Goal: Task Accomplishment & Management: Complete application form

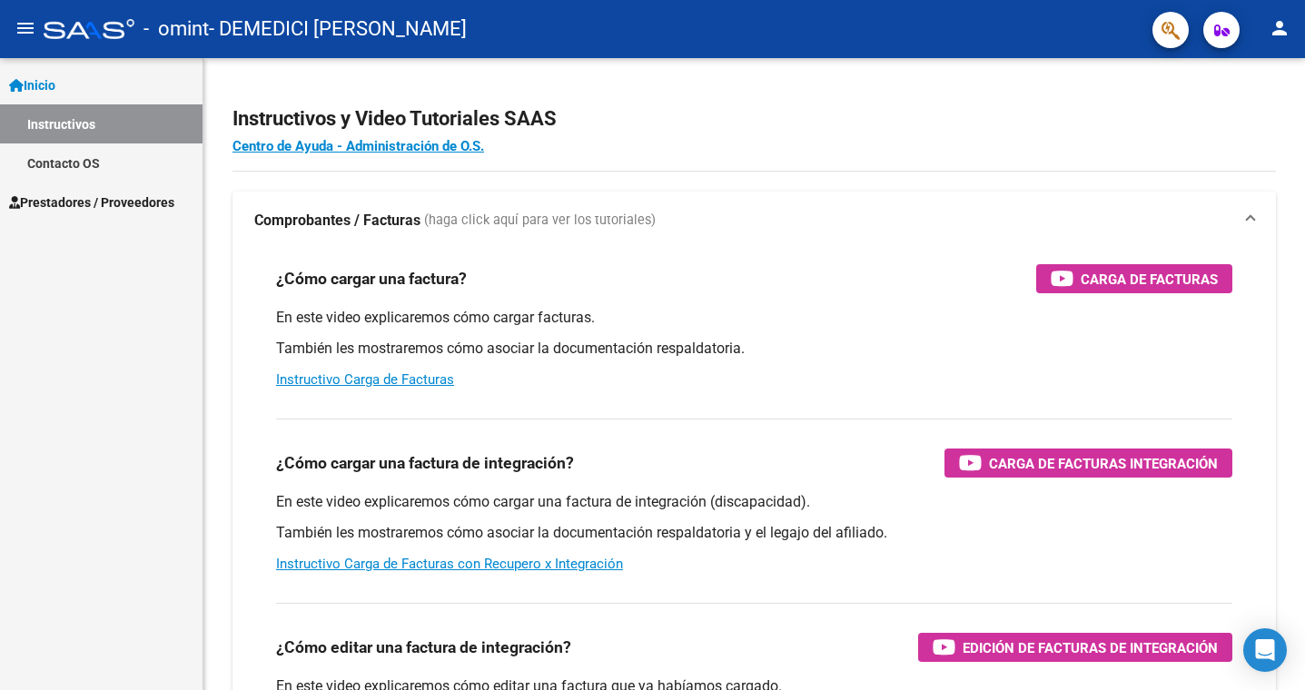
click at [101, 205] on span "Prestadores / Proveedores" at bounding box center [91, 203] width 165 height 20
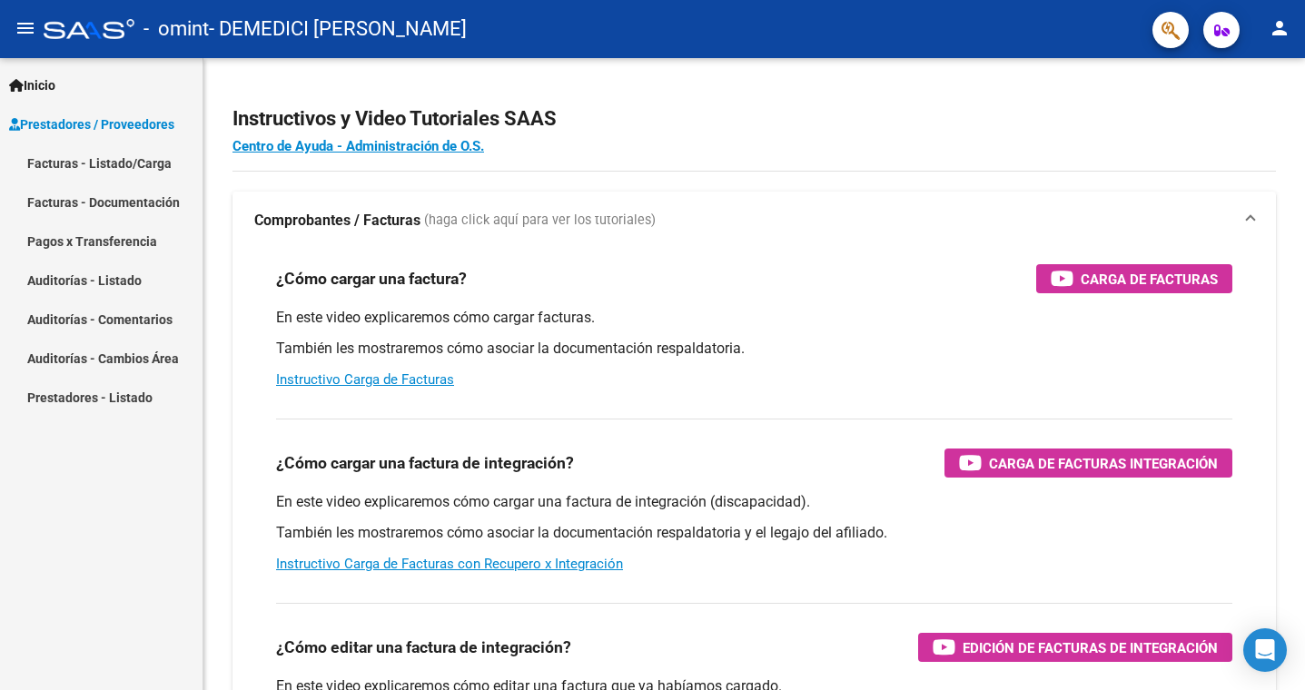
click at [93, 163] on link "Facturas - Listado/Carga" at bounding box center [101, 163] width 203 height 39
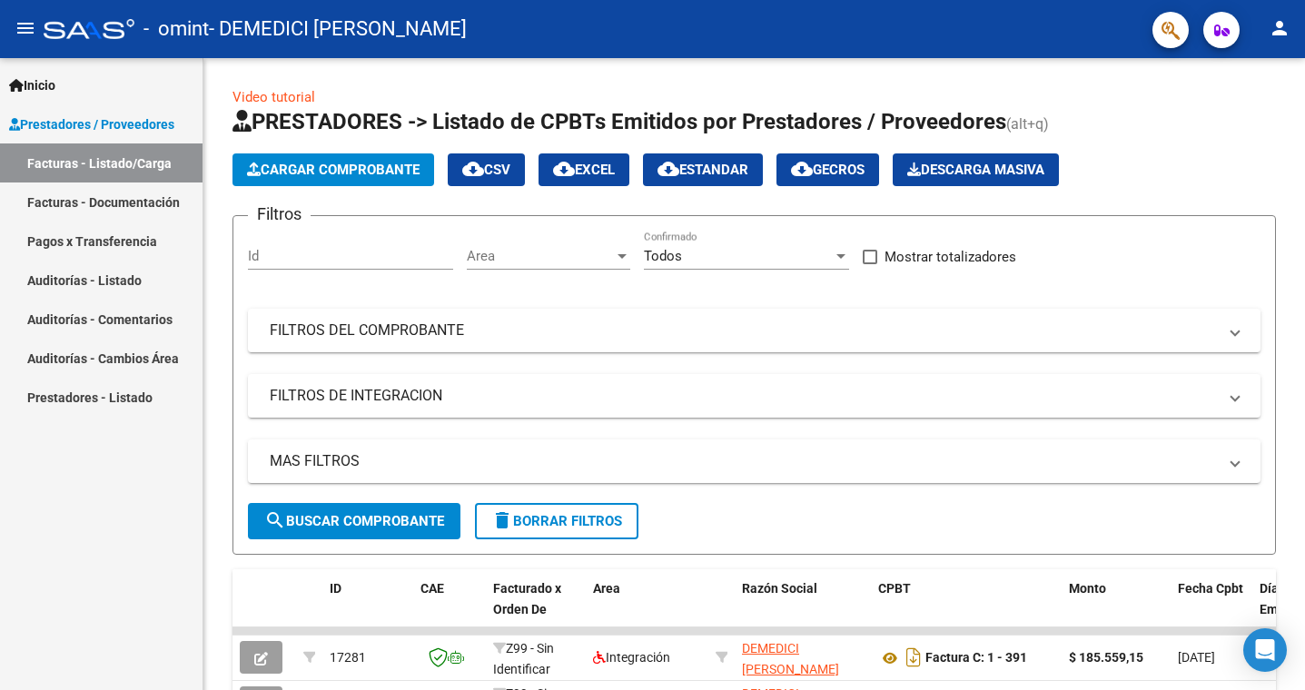
click at [131, 206] on link "Facturas - Documentación" at bounding box center [101, 202] width 203 height 39
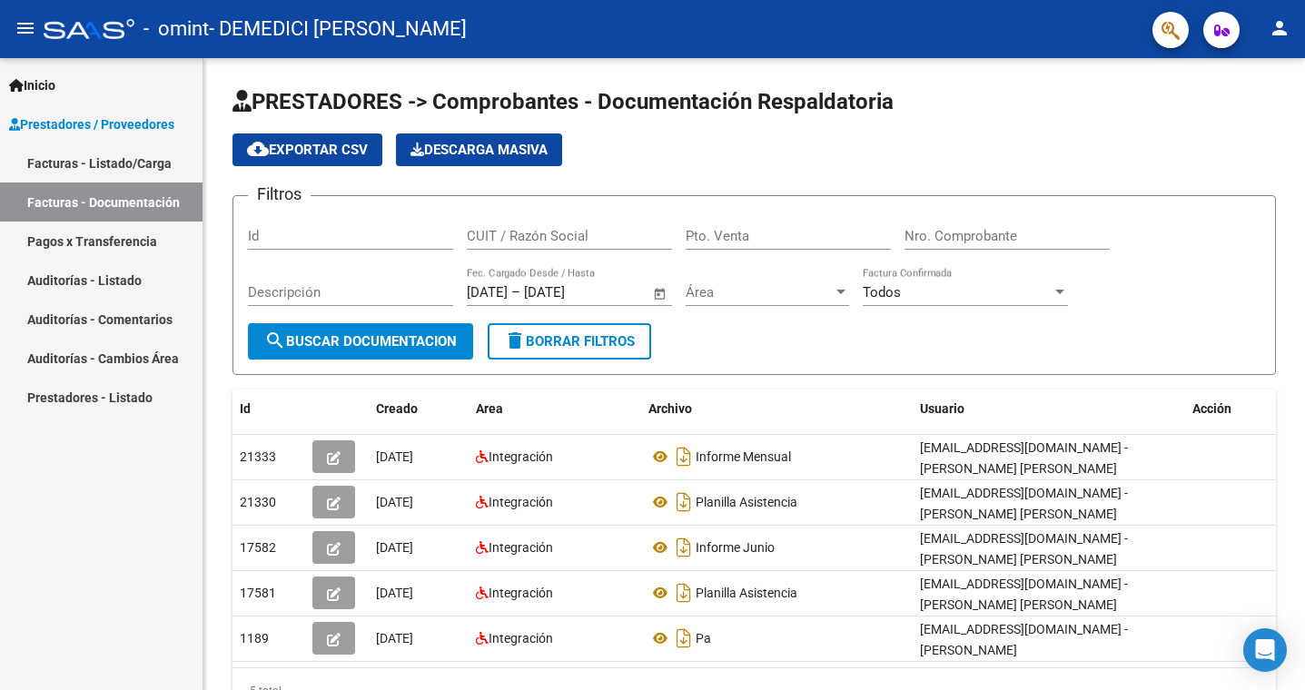
click at [110, 126] on span "Prestadores / Proveedores" at bounding box center [91, 124] width 165 height 20
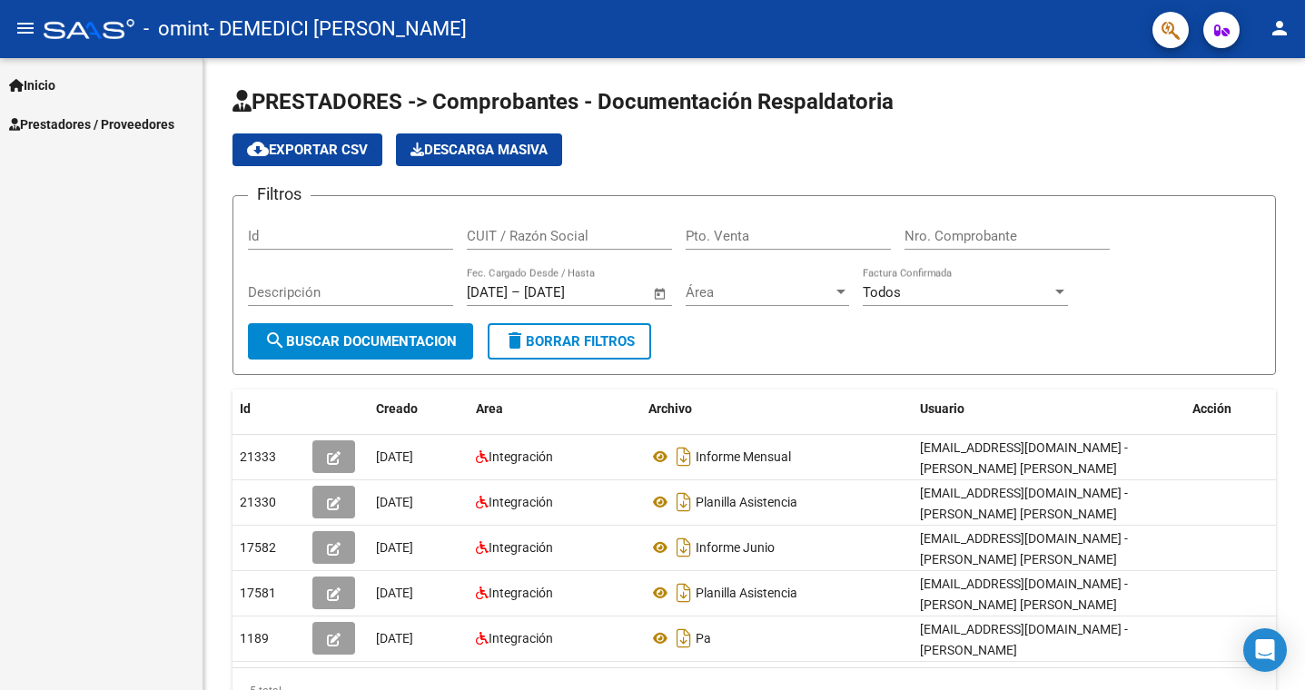
click at [108, 124] on span "Prestadores / Proveedores" at bounding box center [91, 124] width 165 height 20
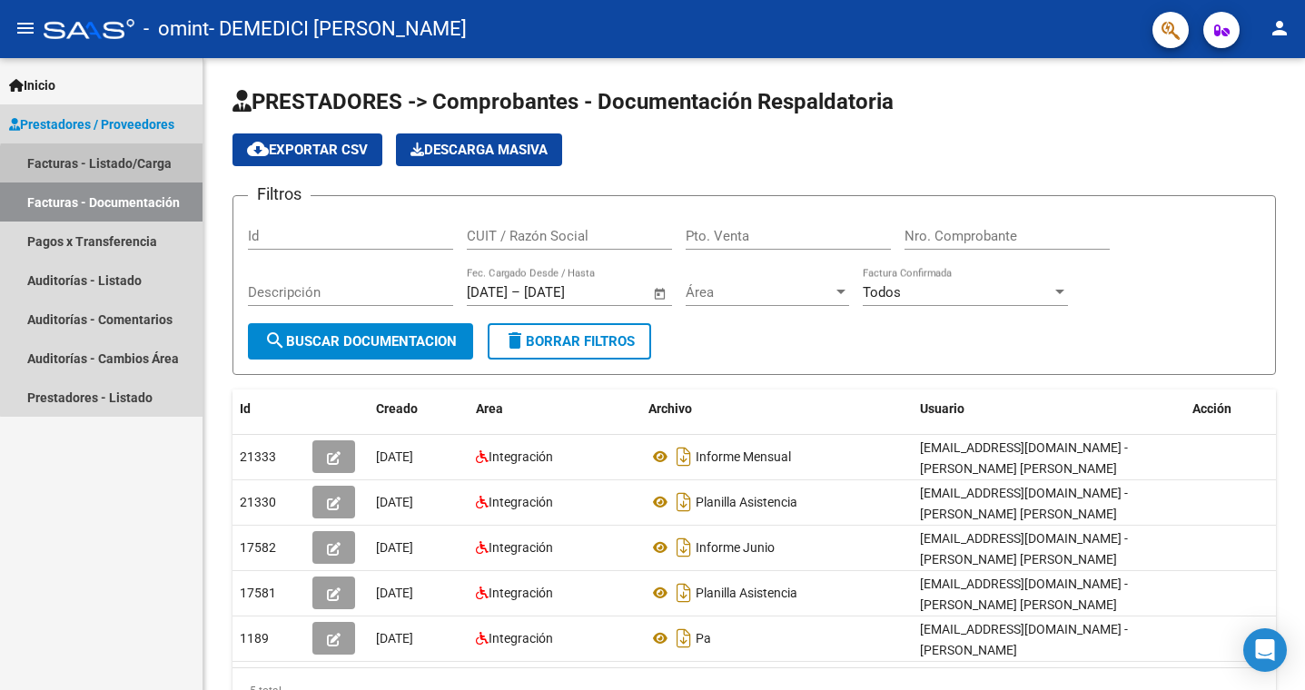
click at [115, 171] on link "Facturas - Listado/Carga" at bounding box center [101, 163] width 203 height 39
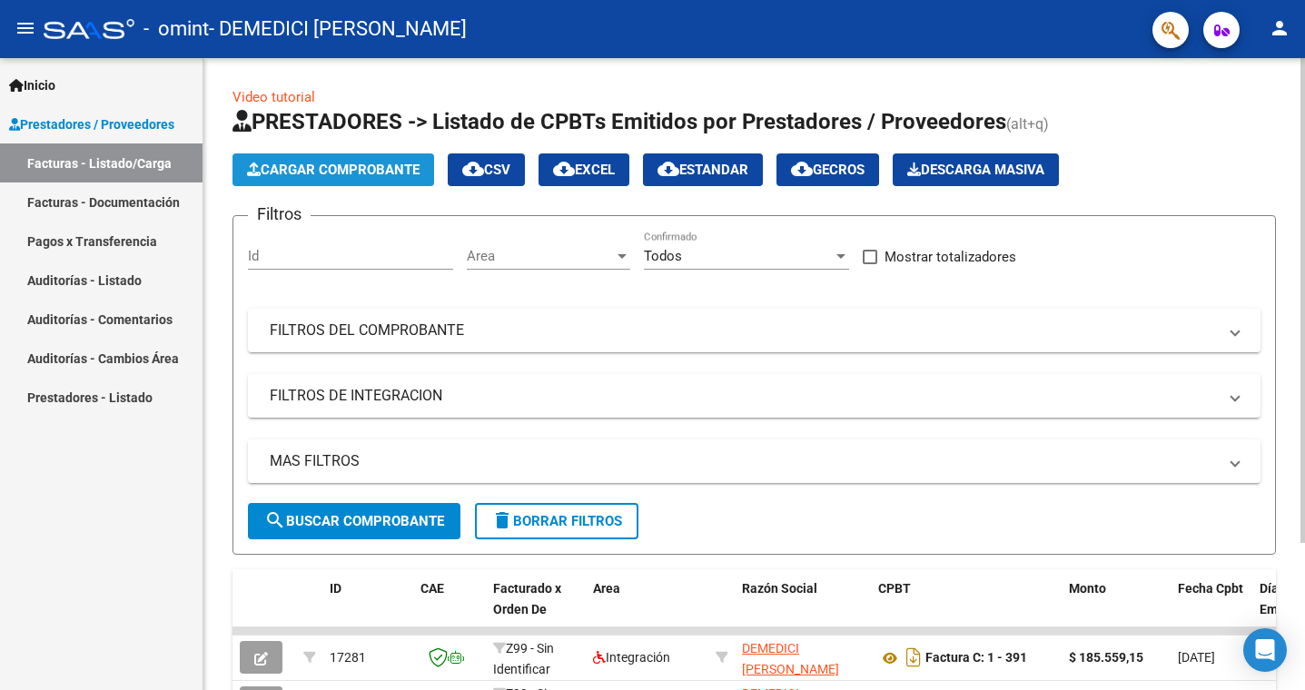
click at [333, 173] on span "Cargar Comprobante" at bounding box center [333, 170] width 173 height 16
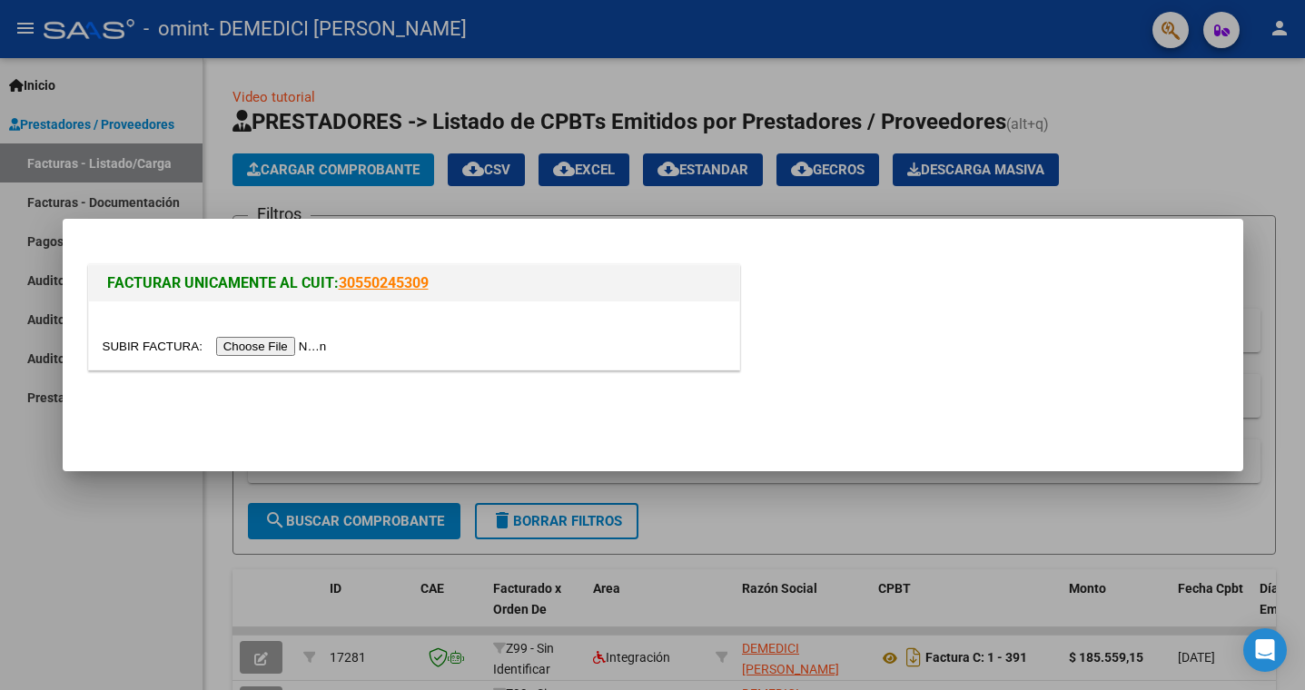
click at [76, 428] on mat-dialog-container "FACTURAR UNICAMENTE AL CUIT: 30550245309" at bounding box center [653, 345] width 1181 height 253
click at [24, 400] on div at bounding box center [652, 345] width 1305 height 690
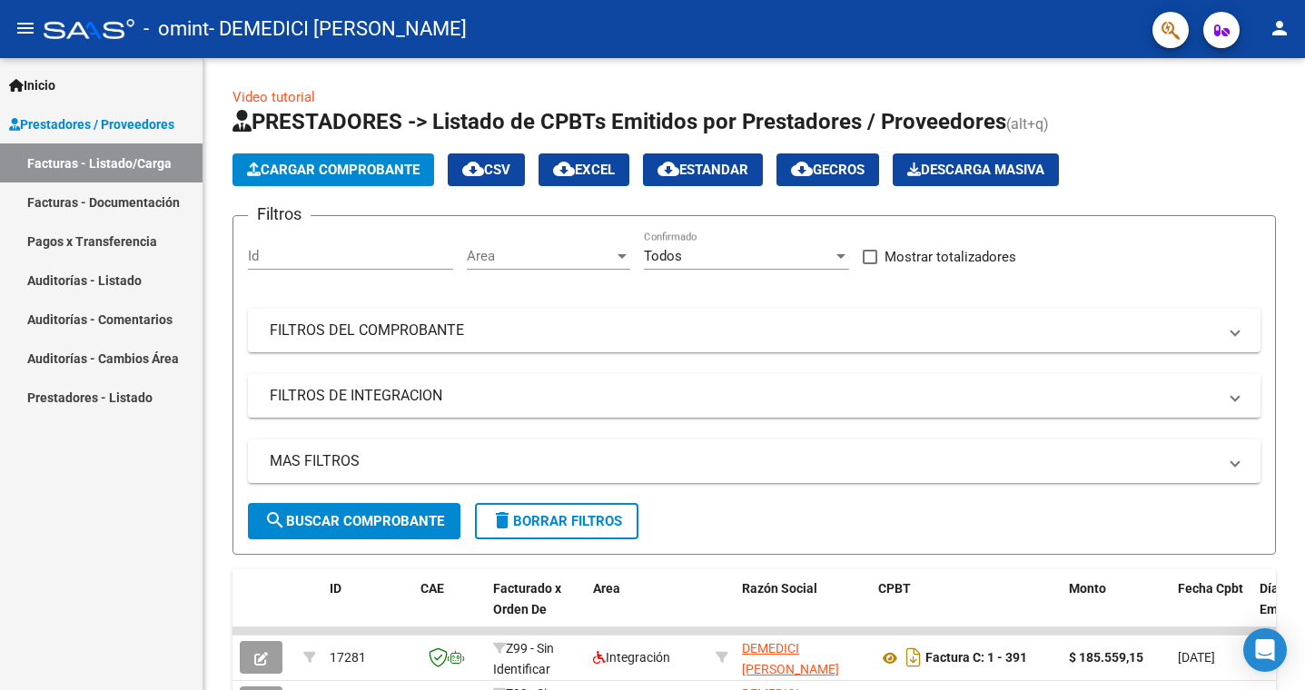
click at [48, 91] on span "Inicio" at bounding box center [32, 85] width 46 height 20
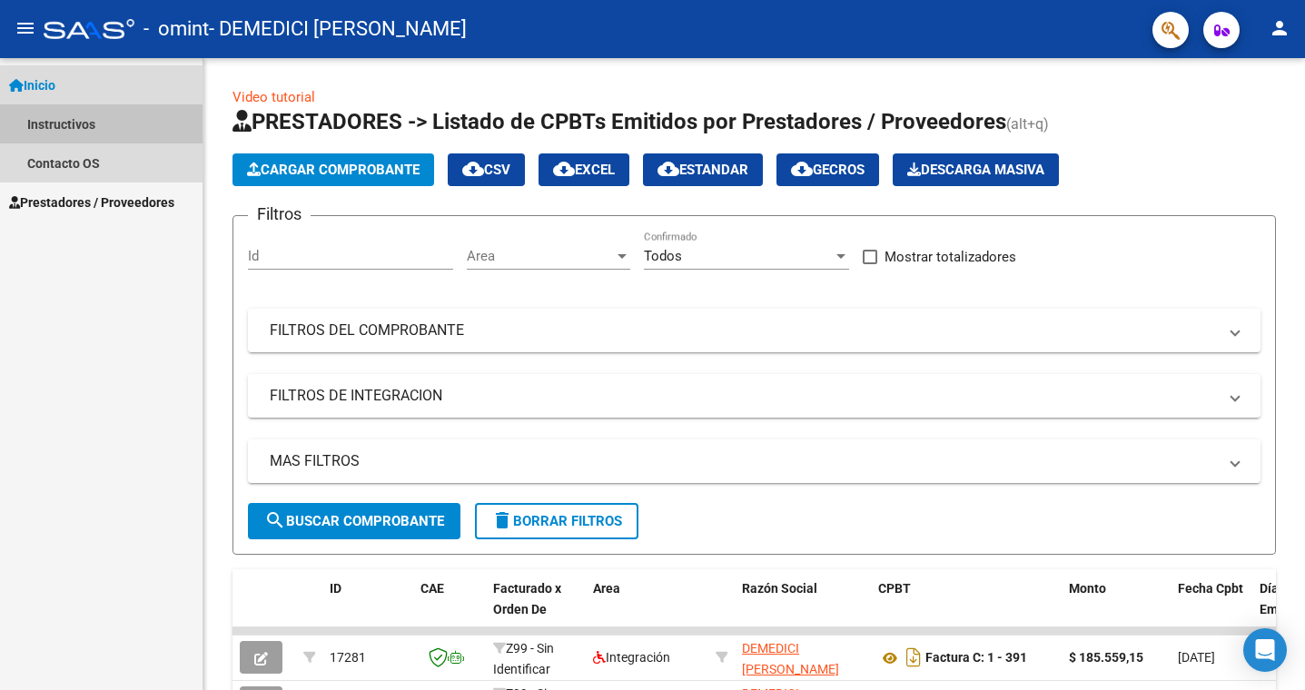
click at [63, 125] on link "Instructivos" at bounding box center [101, 123] width 203 height 39
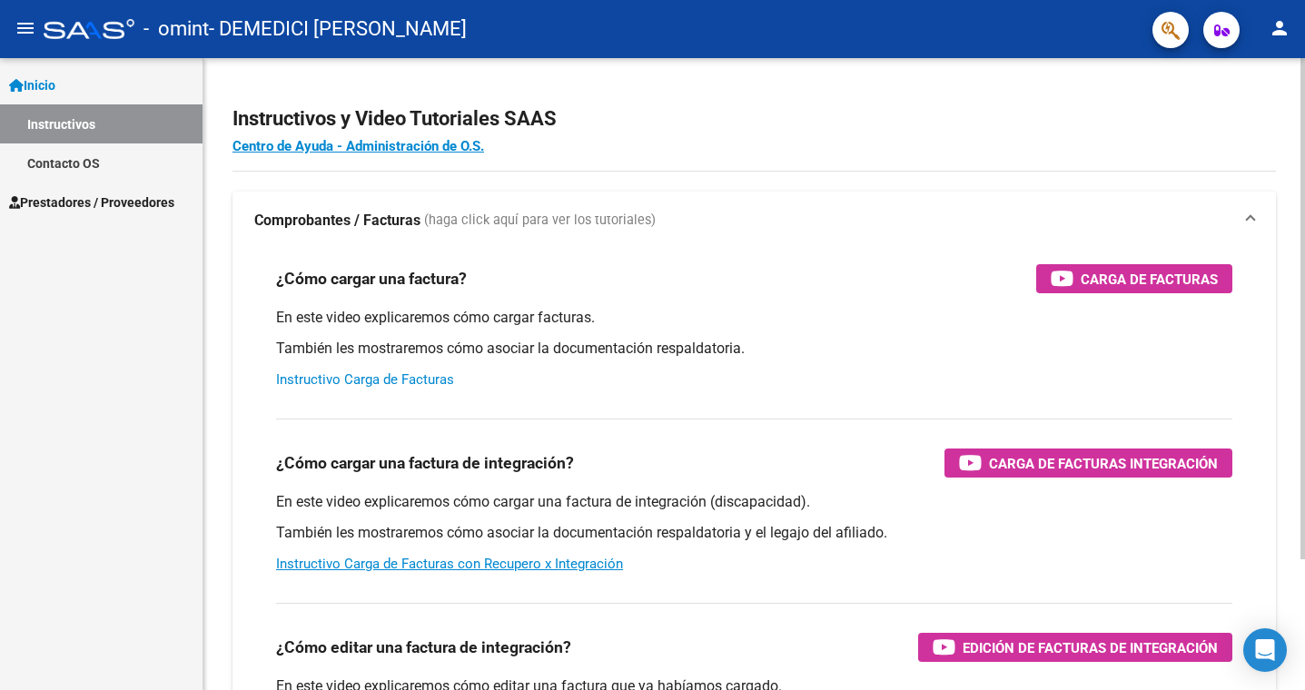
click at [431, 375] on link "Instructivo Carga de Facturas" at bounding box center [365, 379] width 178 height 16
click at [72, 201] on span "Prestadores / Proveedores" at bounding box center [91, 203] width 165 height 20
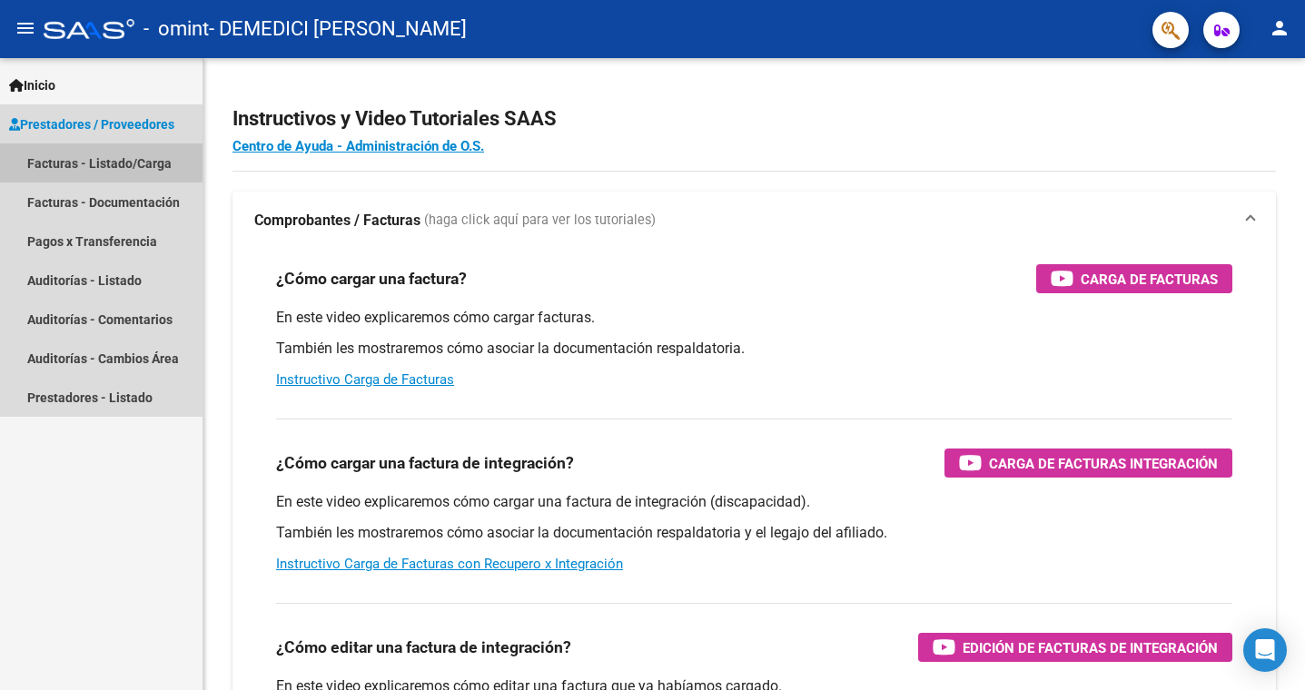
click at [142, 163] on link "Facturas - Listado/Carga" at bounding box center [101, 163] width 203 height 39
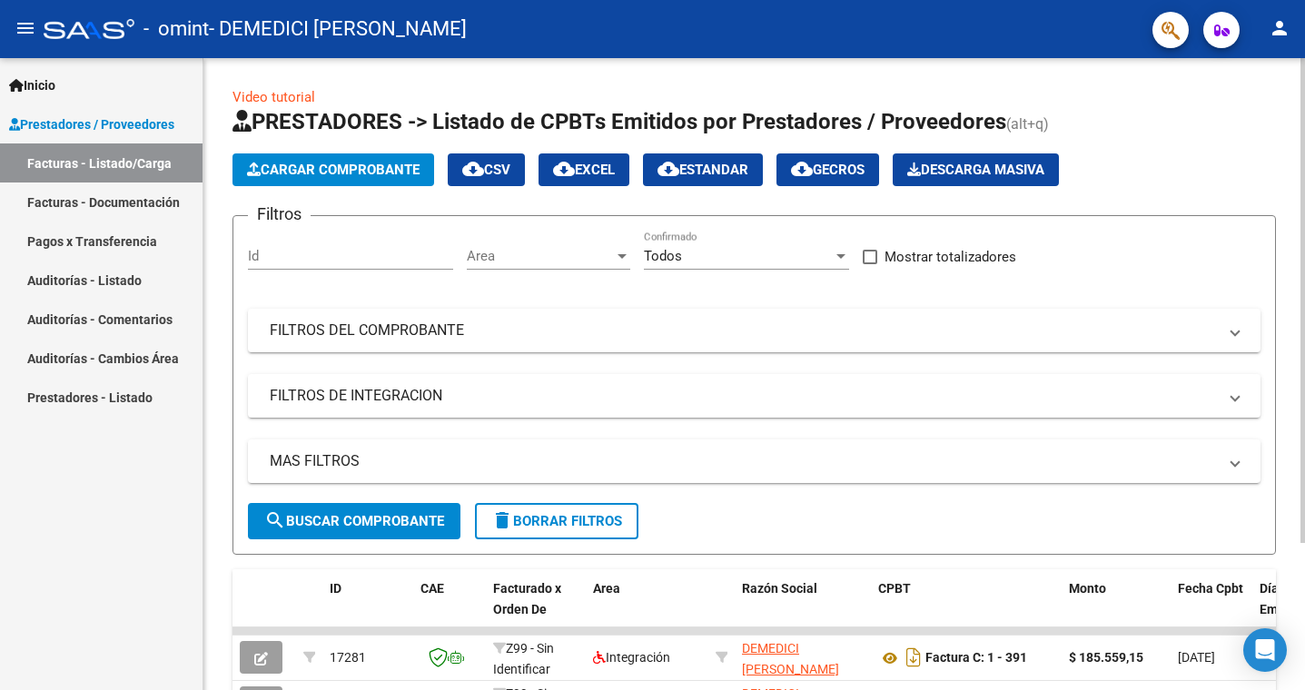
click at [316, 172] on span "Cargar Comprobante" at bounding box center [333, 170] width 173 height 16
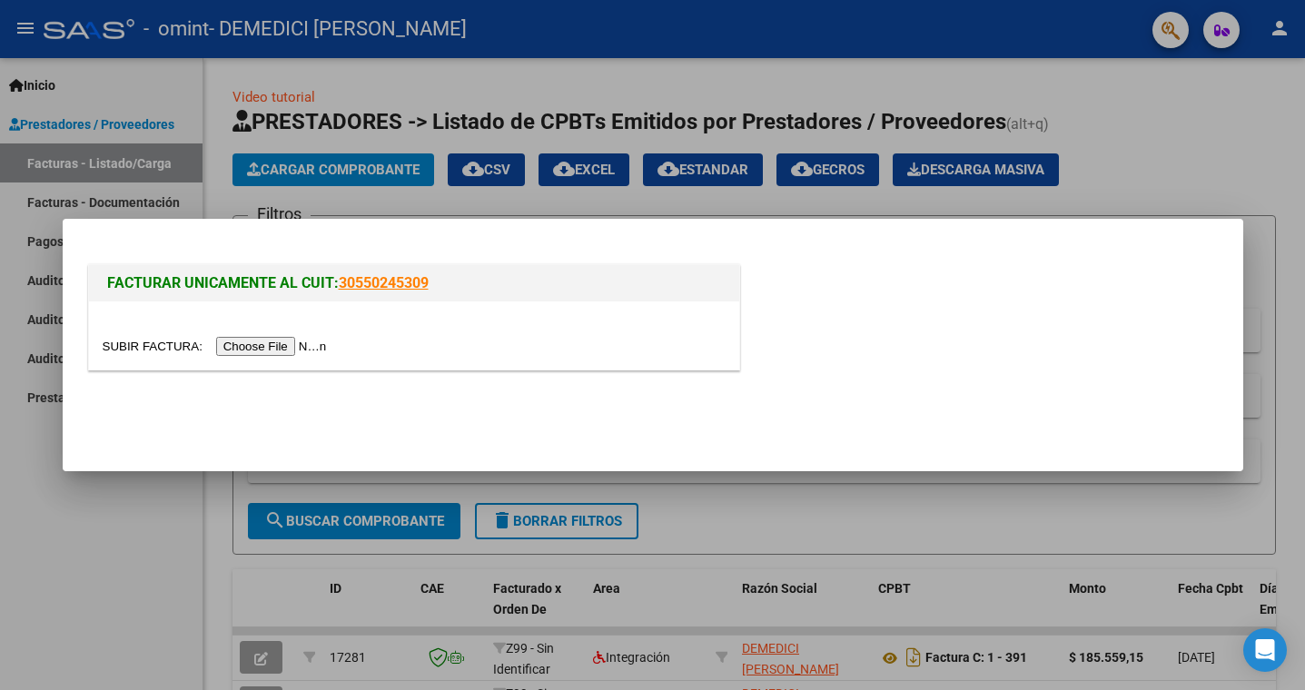
click at [155, 354] on input "file" at bounding box center [218, 346] width 230 height 19
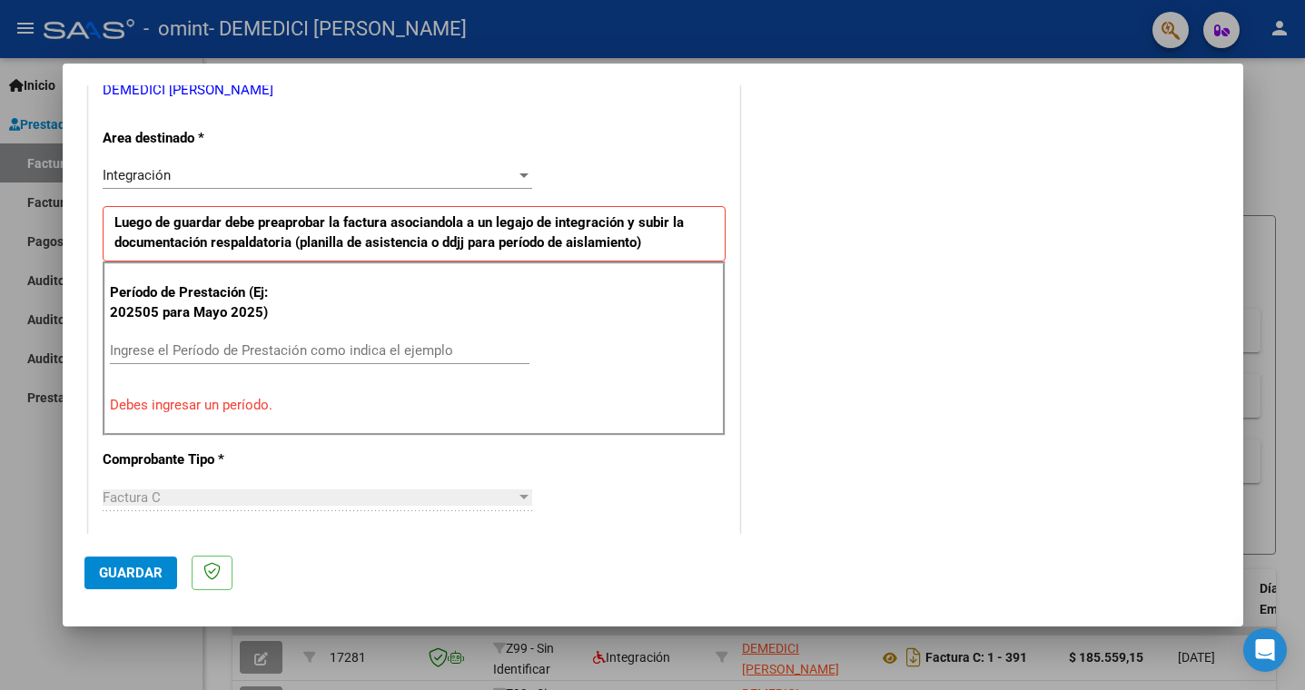
scroll to position [391, 0]
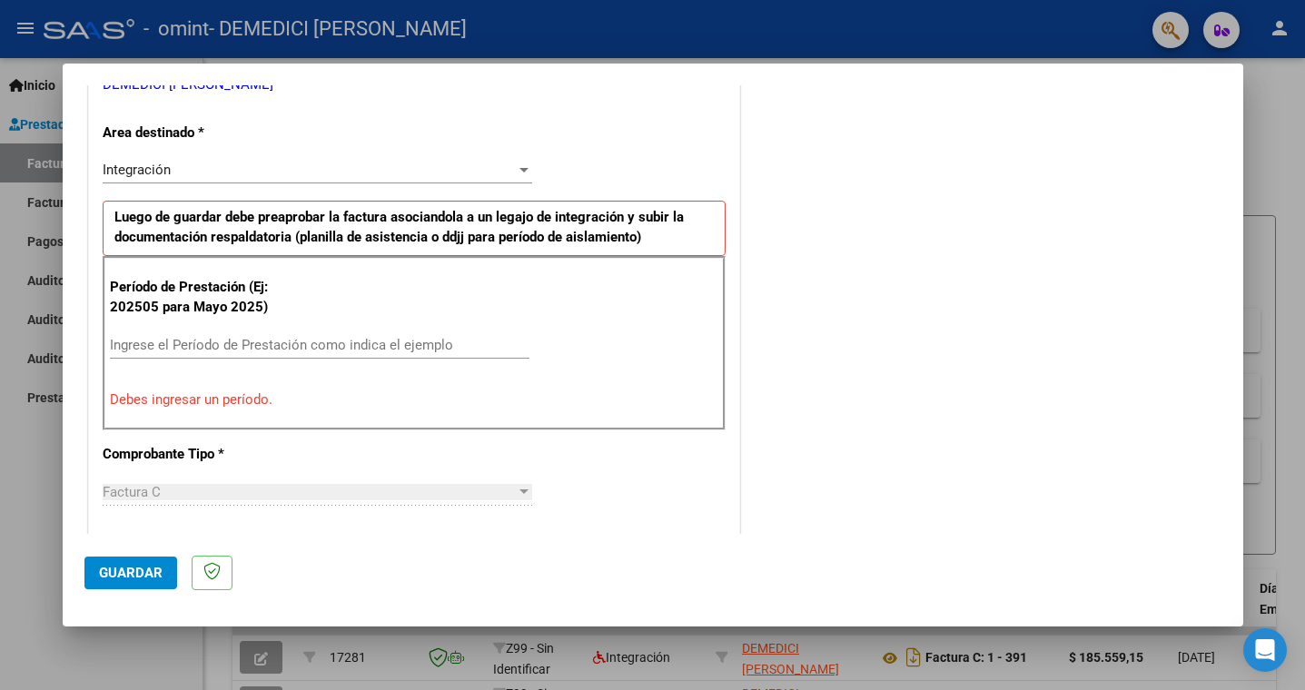
click at [371, 348] on input "Ingrese el Período de Prestación como indica el ejemplo" at bounding box center [320, 345] width 420 height 16
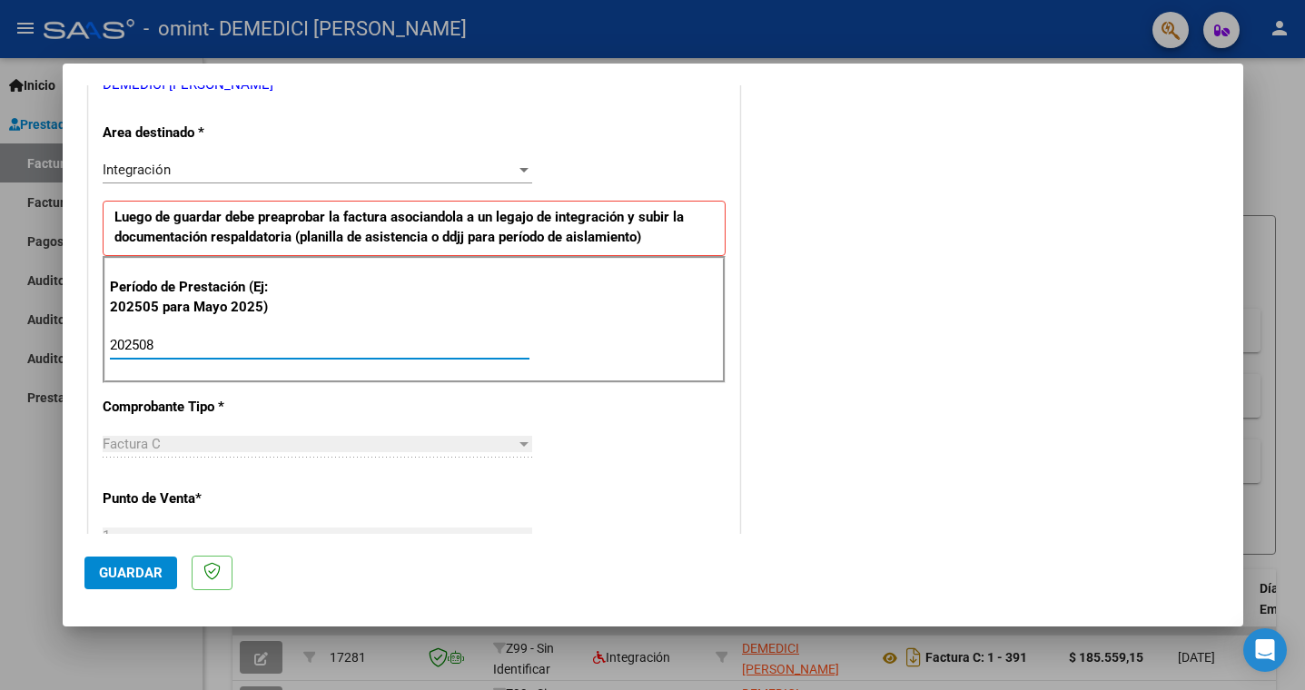
type input "202508"
click at [806, 339] on div "COMENTARIOS Comentarios del Prestador / Gerenciador:" at bounding box center [983, 503] width 478 height 1579
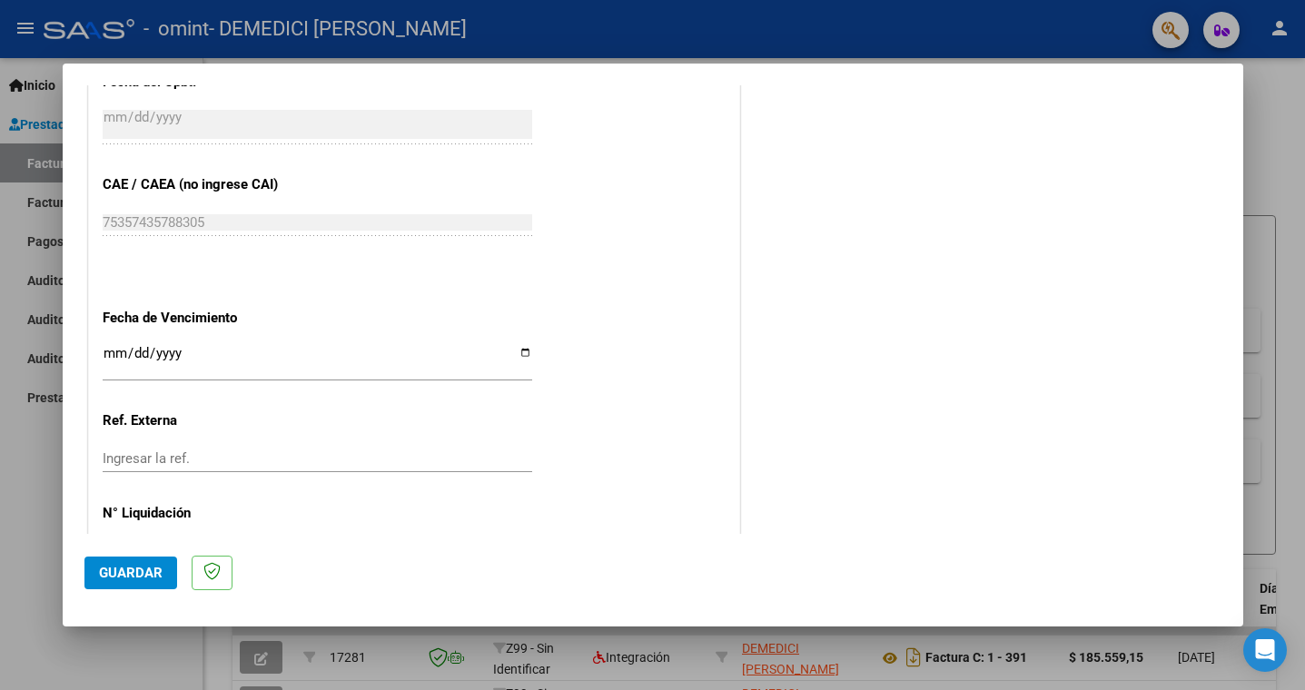
scroll to position [1127, 0]
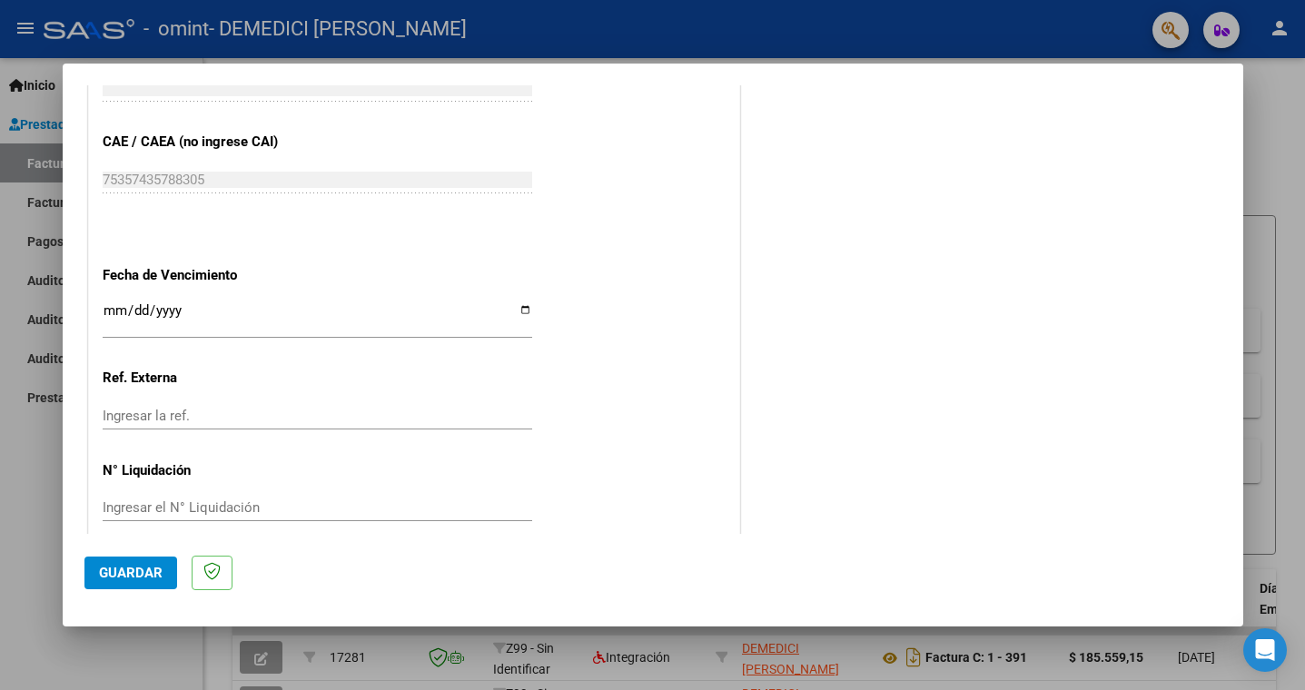
click at [129, 564] on button "Guardar" at bounding box center [130, 573] width 93 height 33
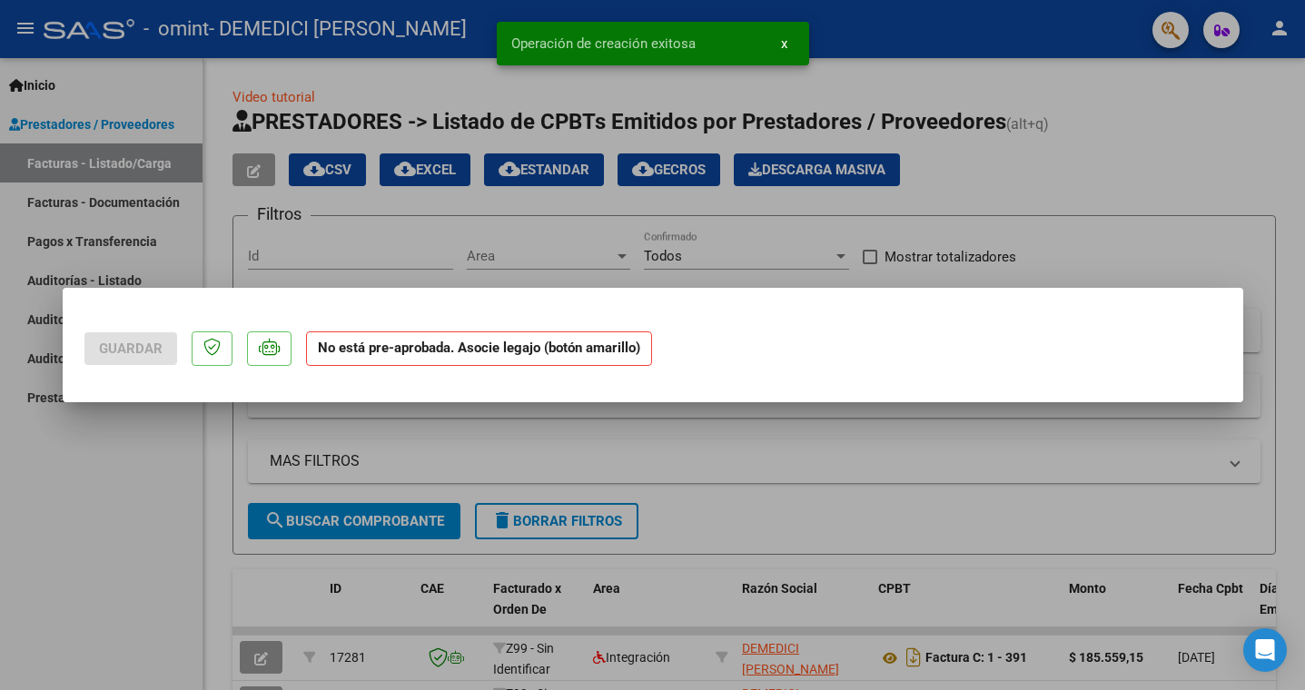
scroll to position [0, 0]
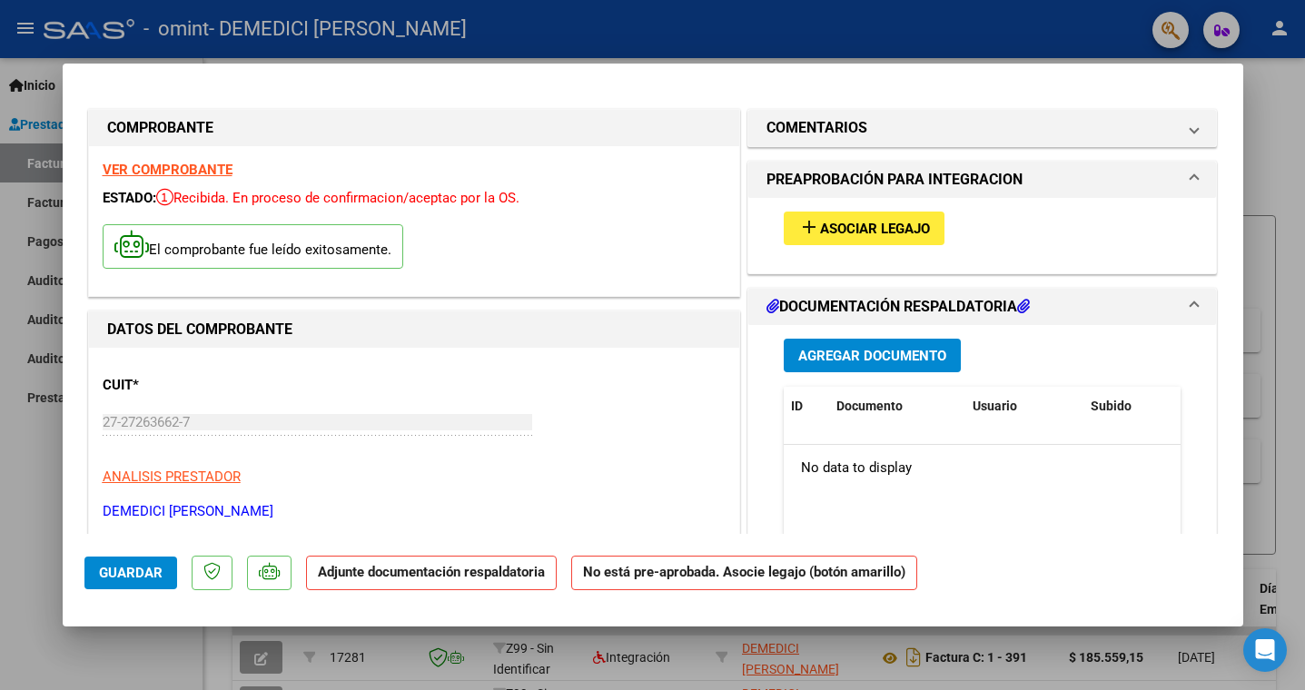
click at [876, 230] on span "Asociar Legajo" at bounding box center [875, 229] width 110 height 16
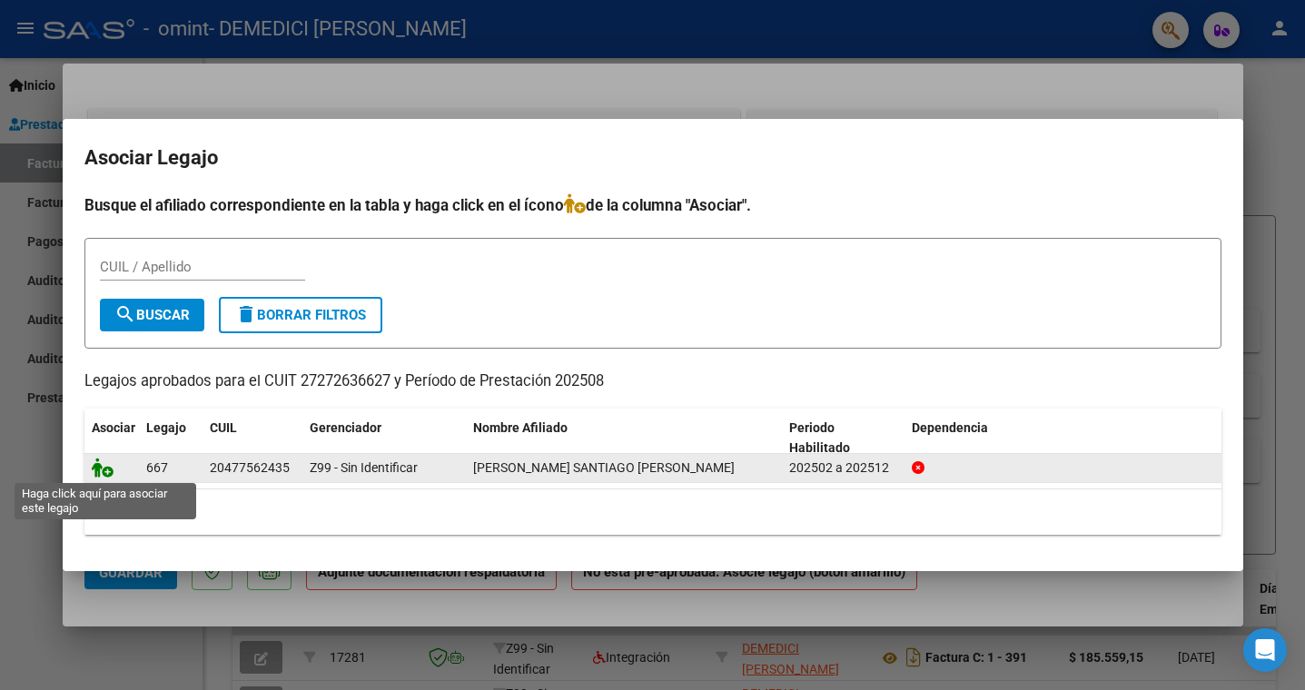
click at [103, 472] on icon at bounding box center [103, 468] width 22 height 20
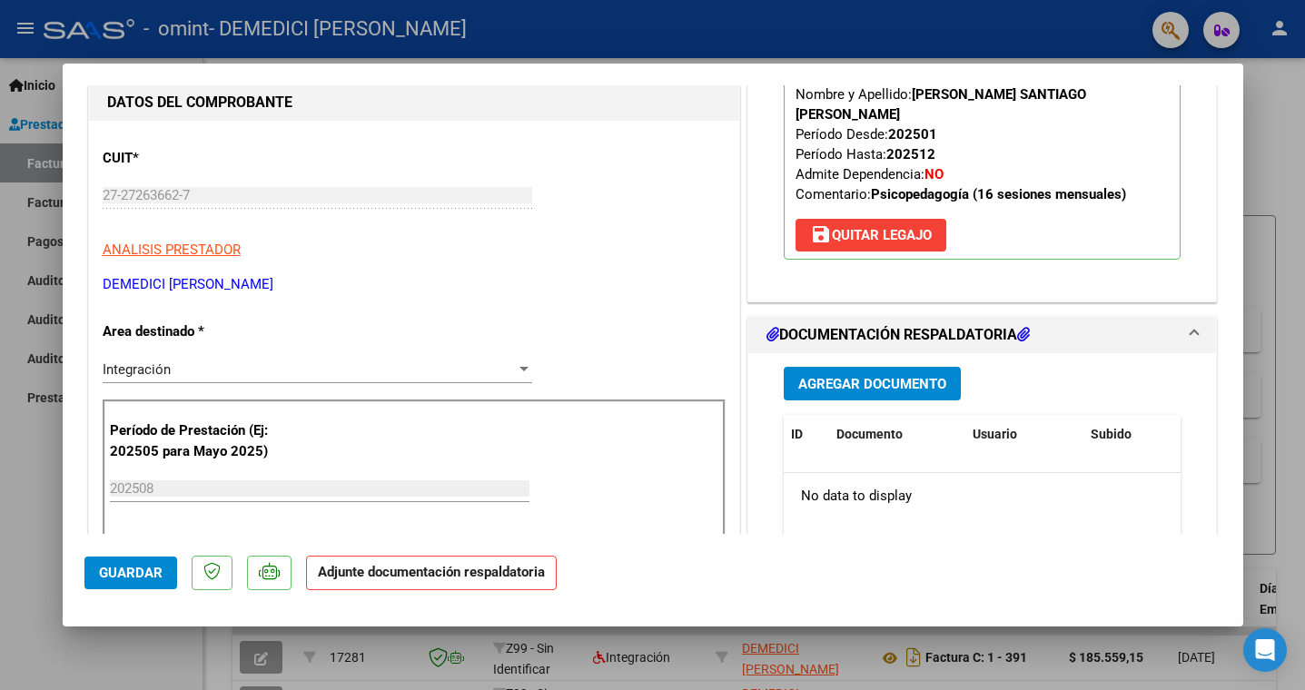
scroll to position [238, 0]
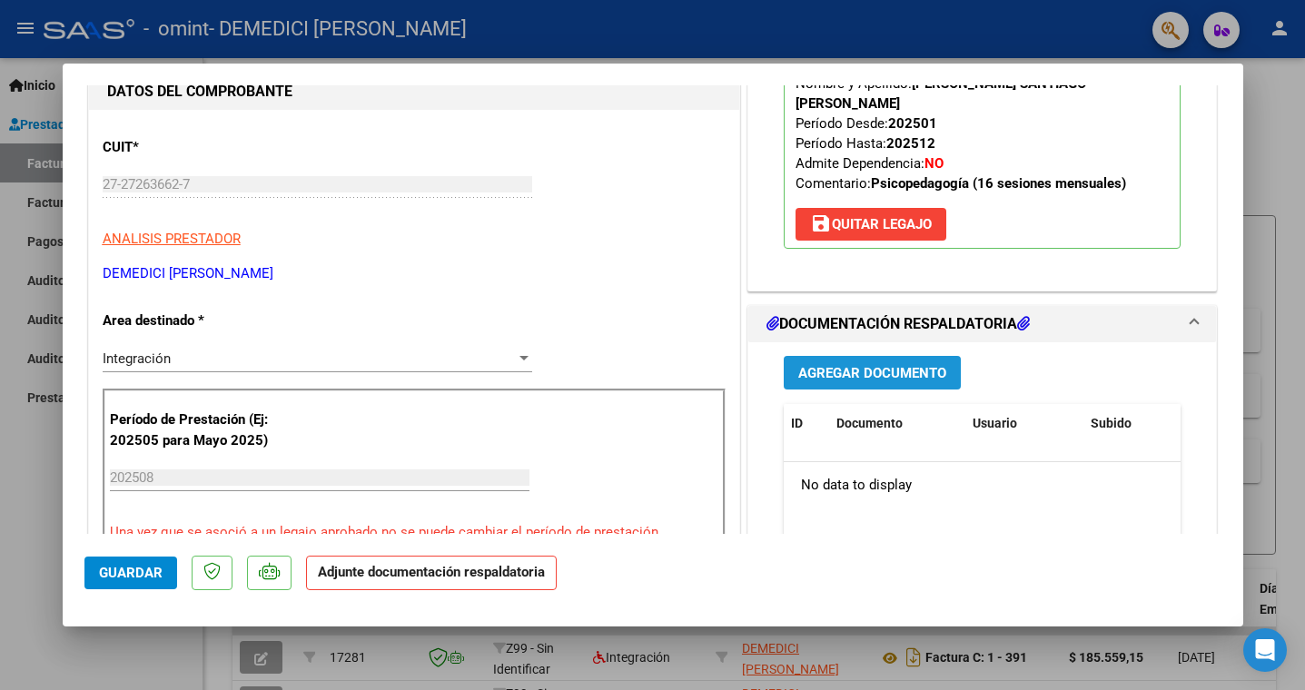
click at [879, 365] on span "Agregar Documento" at bounding box center [872, 373] width 148 height 16
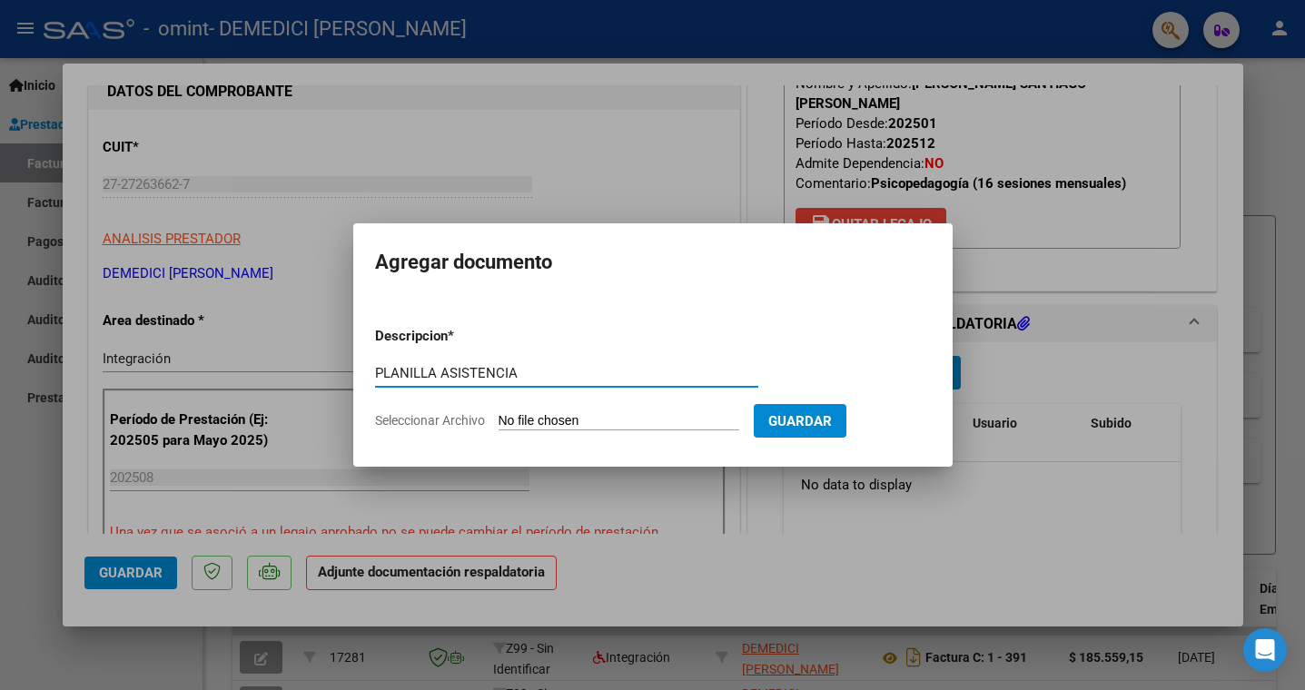
type input "PLANILLA ASISTENCIA"
click at [548, 422] on input "Seleccionar Archivo" at bounding box center [619, 421] width 241 height 17
type input "C:\fakepath\Nuevo documento.pdf"
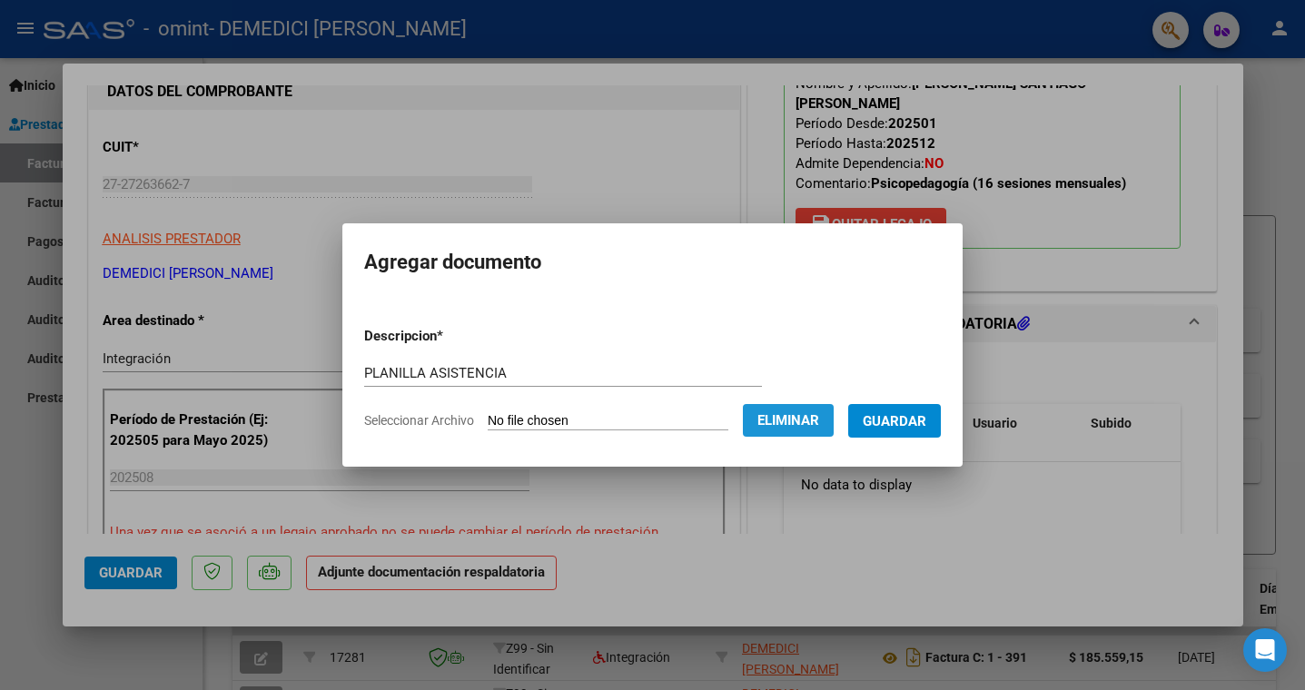
click at [793, 421] on span "Eliminar" at bounding box center [789, 420] width 62 height 16
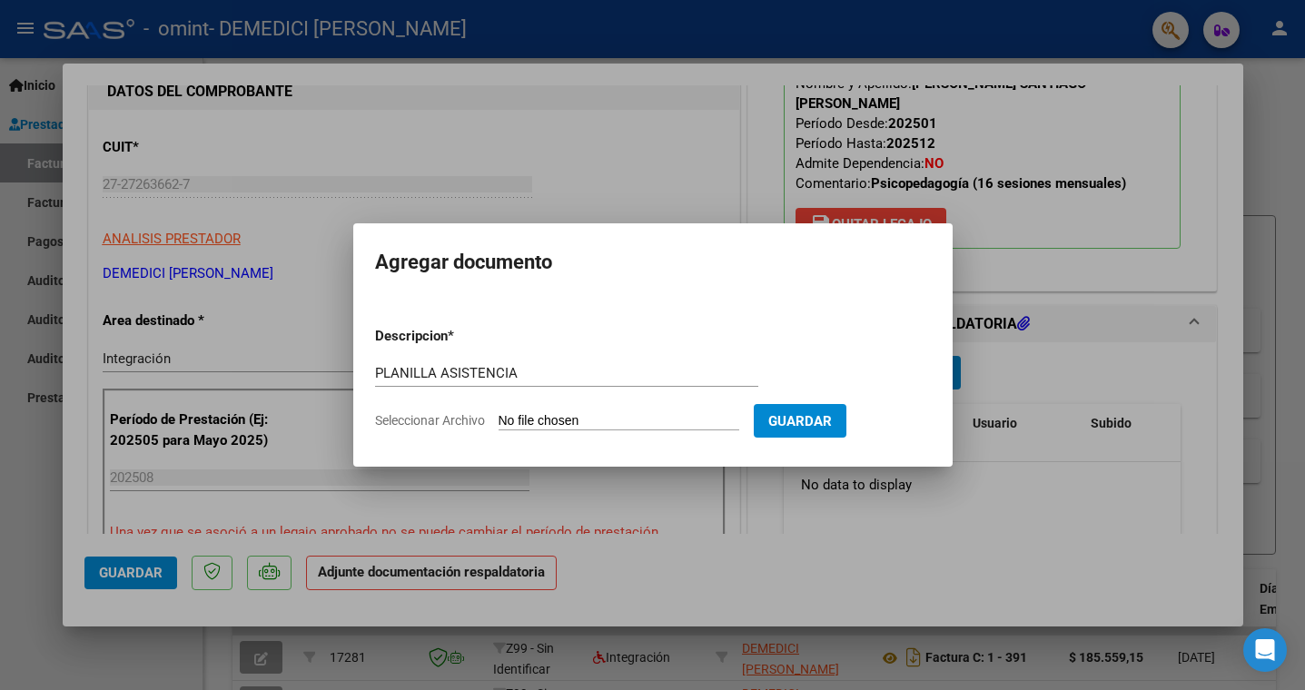
click at [530, 415] on input "Seleccionar Archivo" at bounding box center [619, 421] width 241 height 17
type input "C:\fakepath\Nuevo documento.pdf"
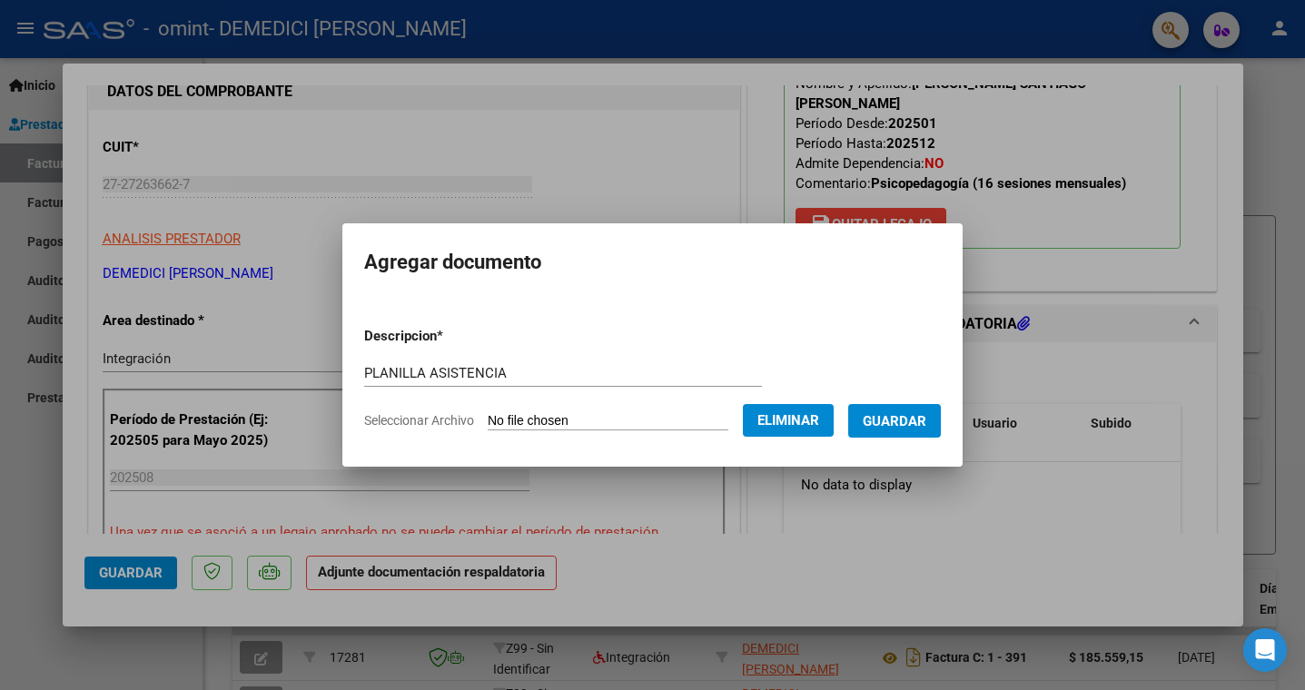
click at [896, 418] on span "Guardar" at bounding box center [895, 421] width 64 height 16
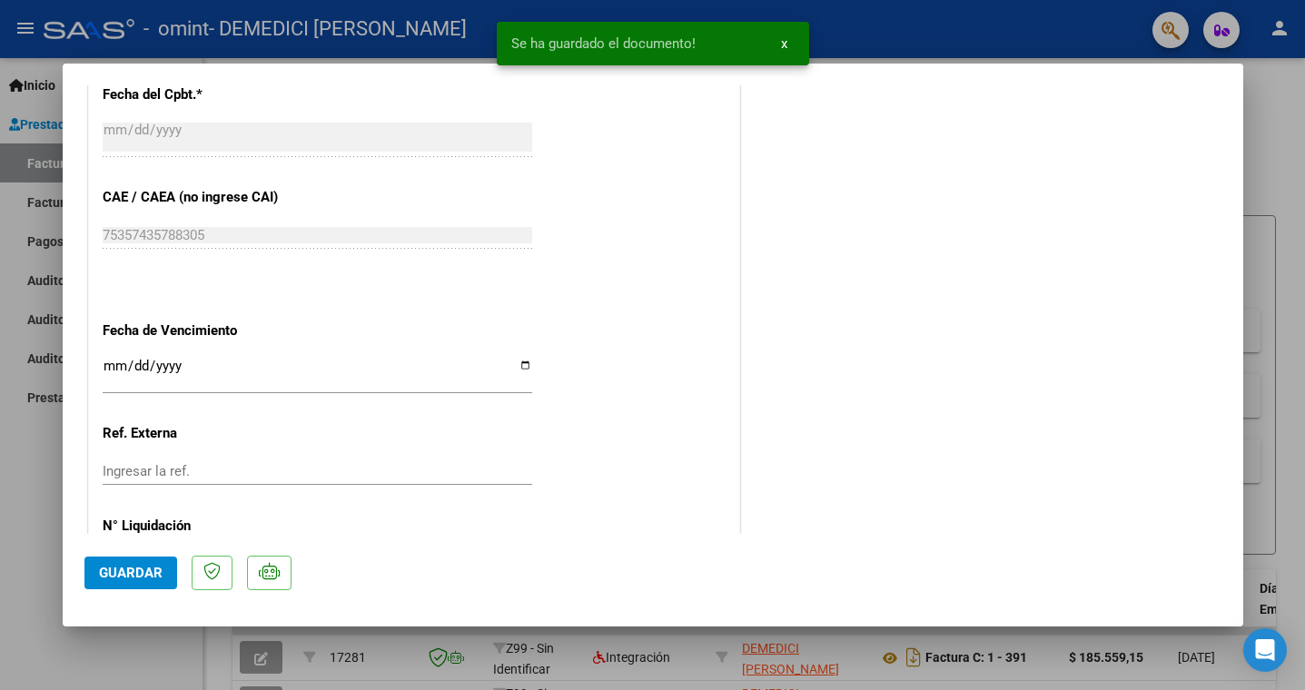
scroll to position [1154, 0]
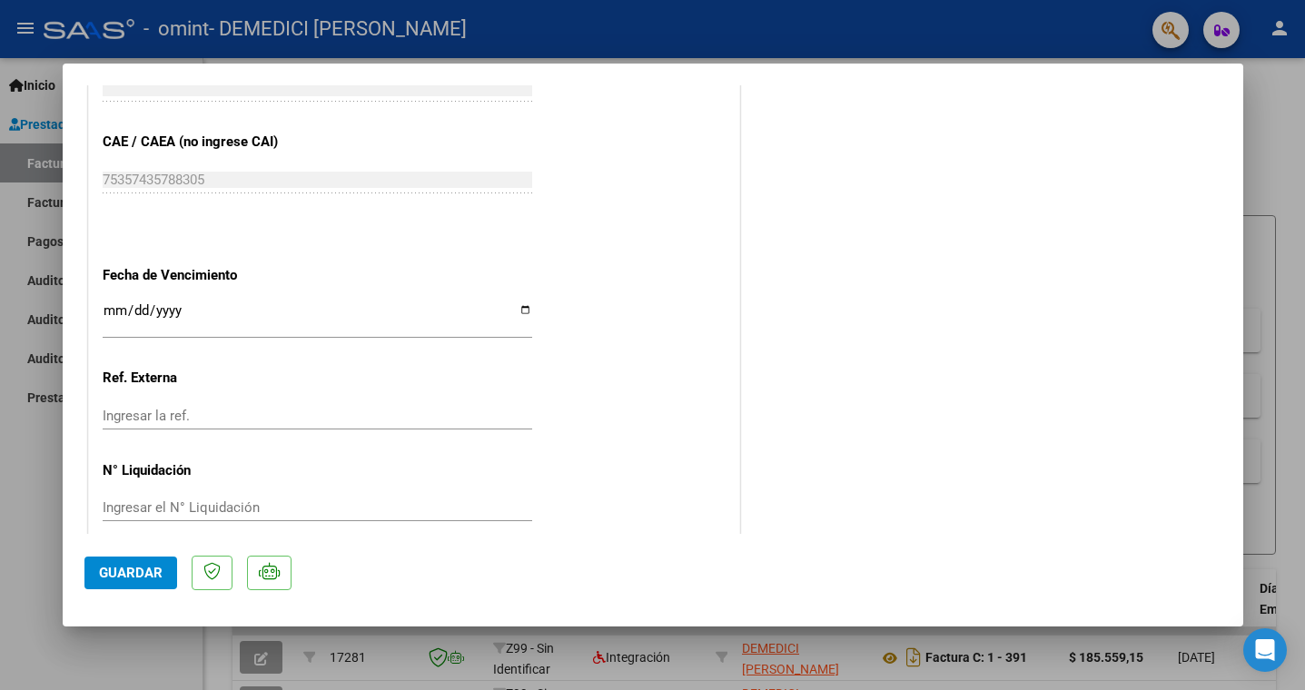
click at [131, 568] on span "Guardar" at bounding box center [131, 573] width 64 height 16
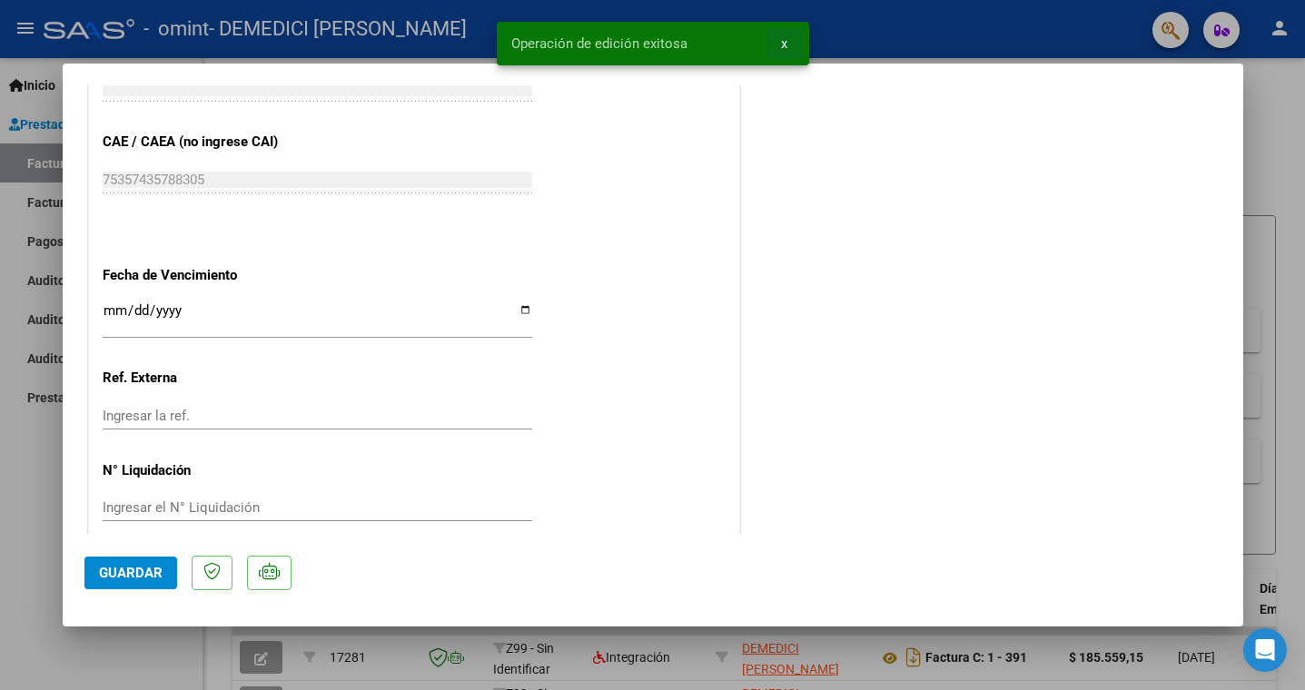
click at [787, 43] on button "x" at bounding box center [784, 43] width 35 height 33
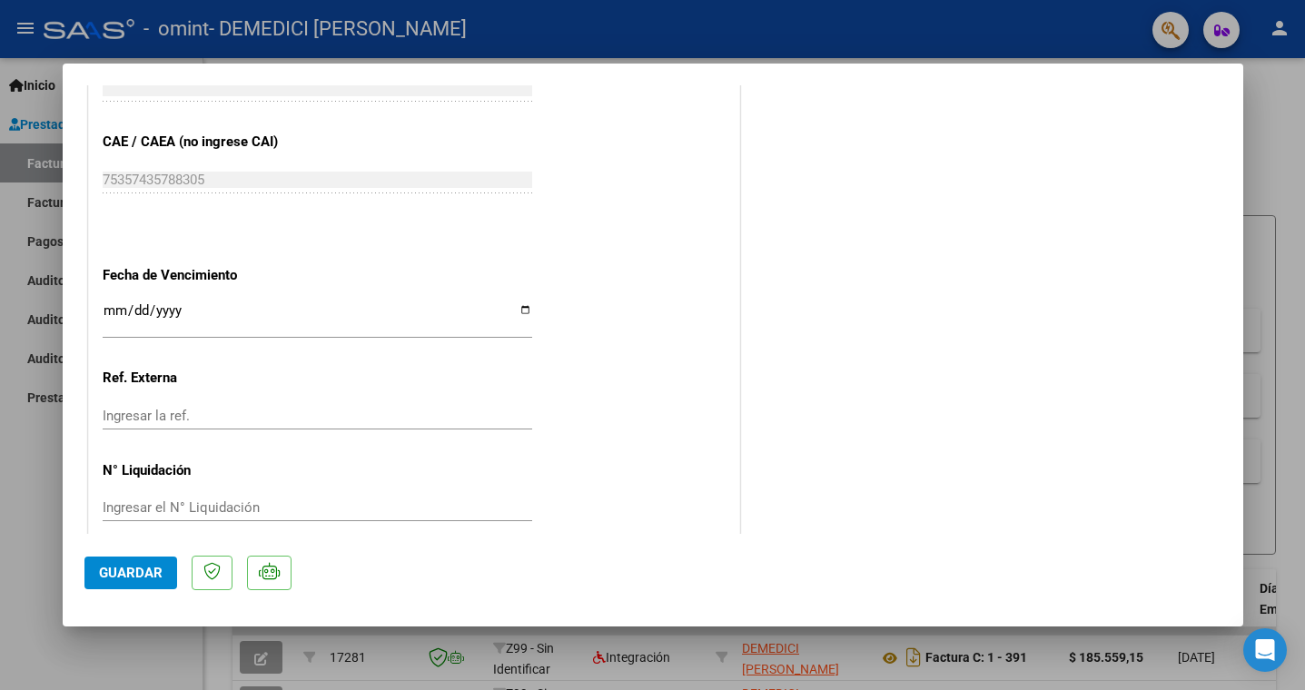
click at [144, 570] on span "Guardar" at bounding box center [131, 573] width 64 height 16
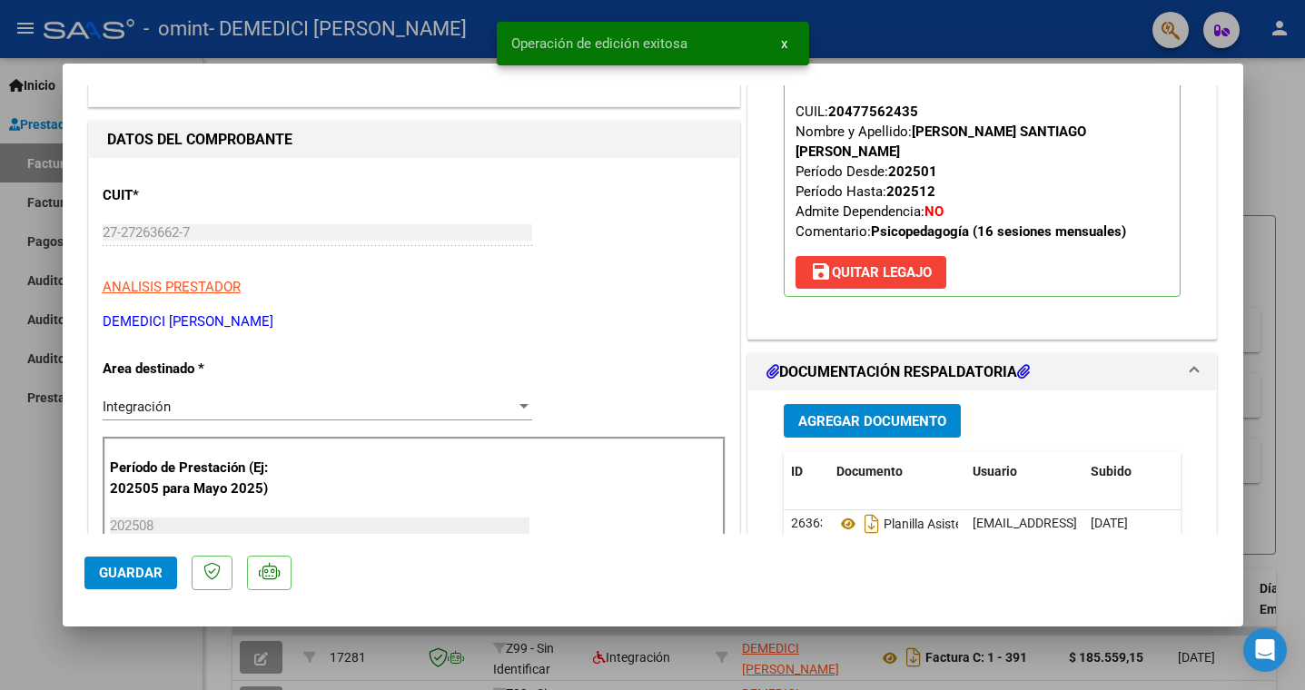
scroll to position [0, 0]
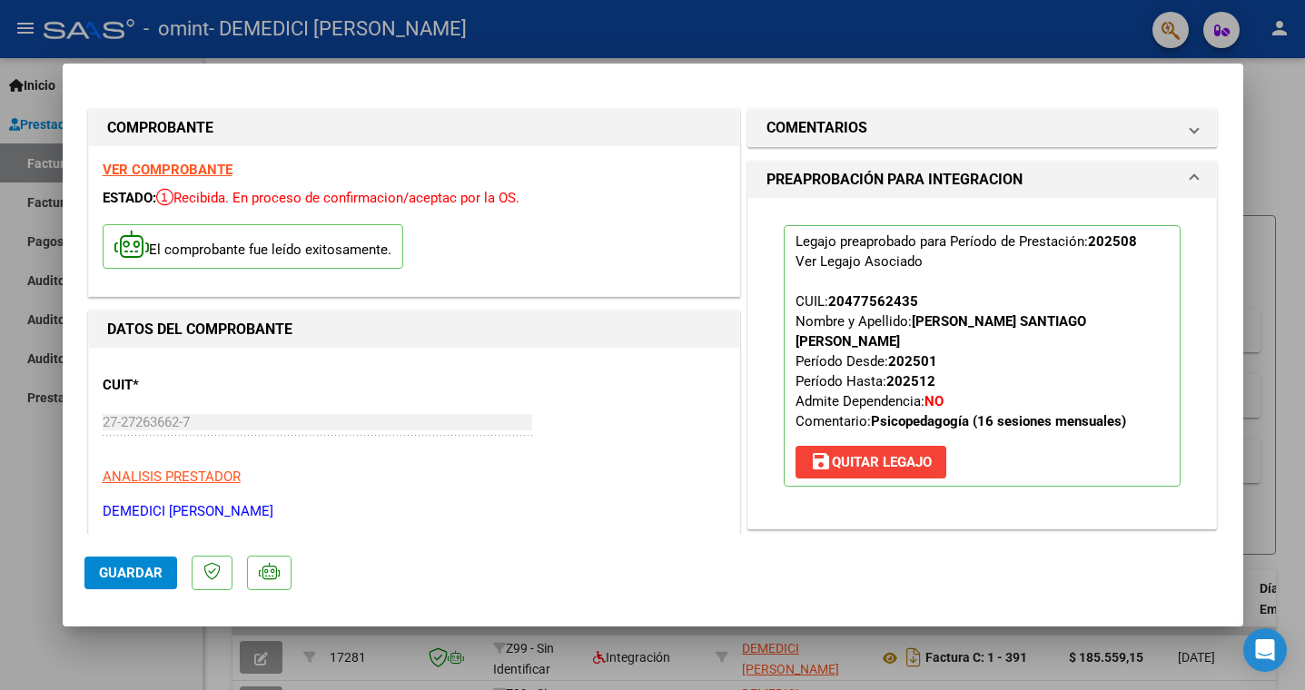
click at [10, 180] on div at bounding box center [652, 345] width 1305 height 690
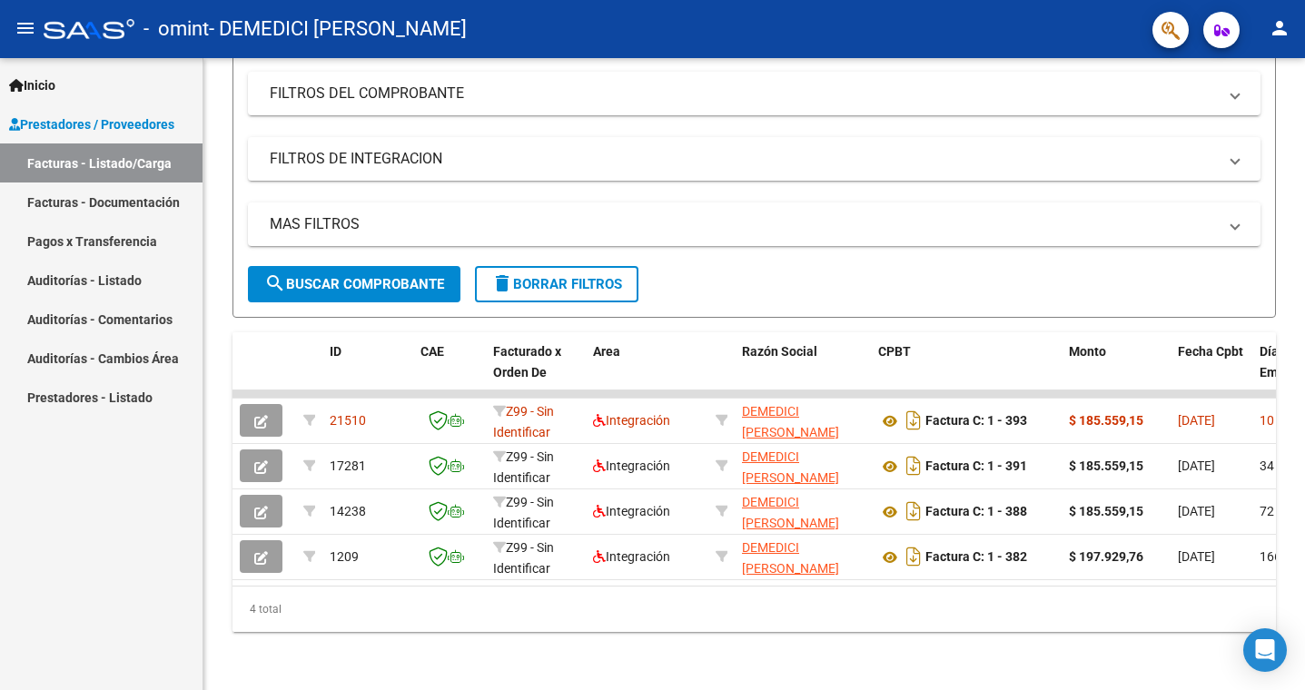
click at [1279, 22] on mat-icon "person" at bounding box center [1280, 28] width 22 height 22
click at [1239, 123] on button "exit_to_app Salir" at bounding box center [1242, 120] width 111 height 44
